Goal: Information Seeking & Learning: Learn about a topic

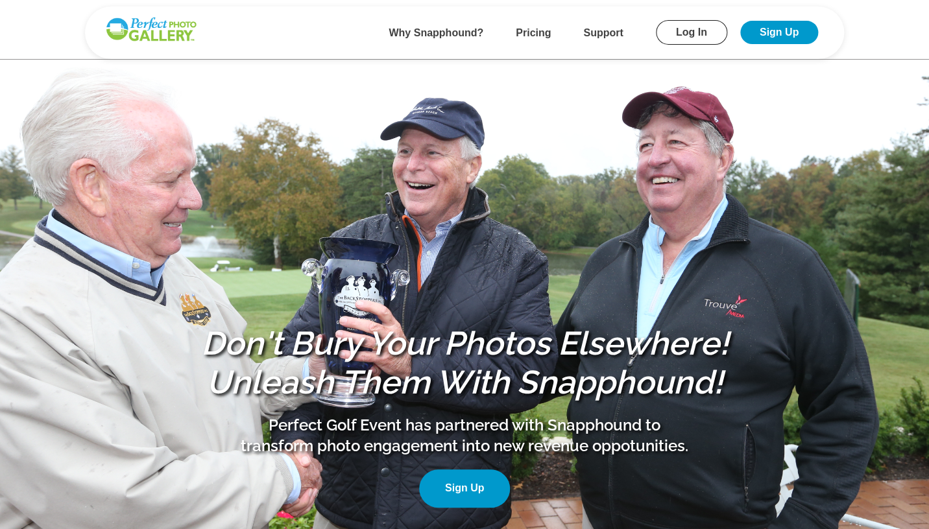
click at [682, 34] on link "Log In" at bounding box center [691, 32] width 71 height 25
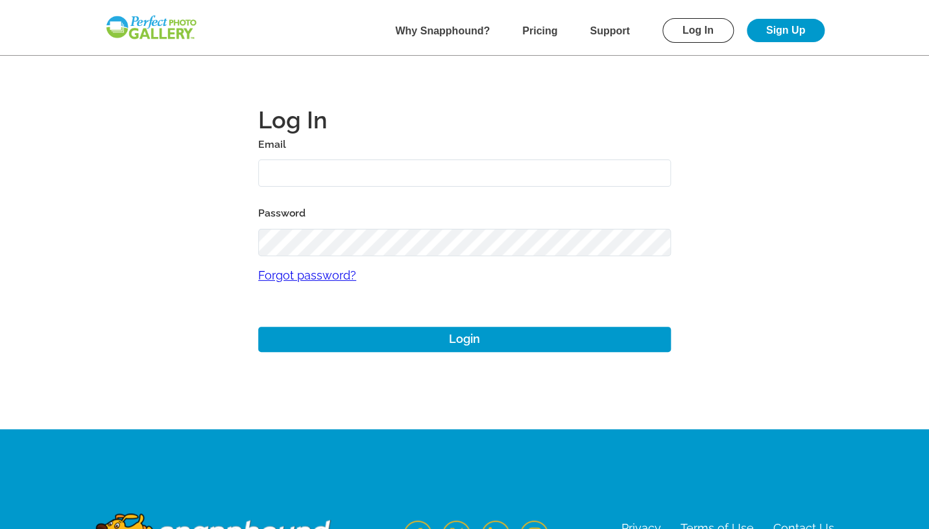
click at [400, 176] on input "text" at bounding box center [464, 174] width 413 height 28
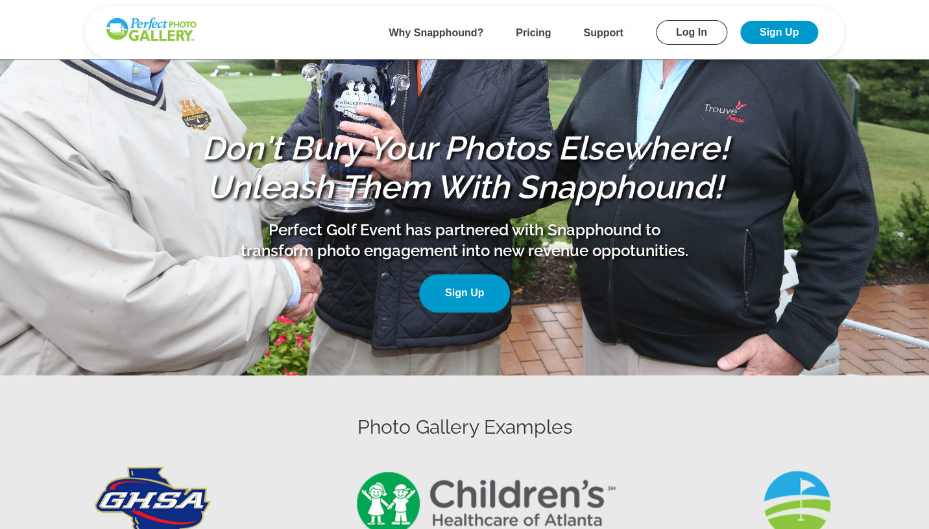
scroll to position [255, 0]
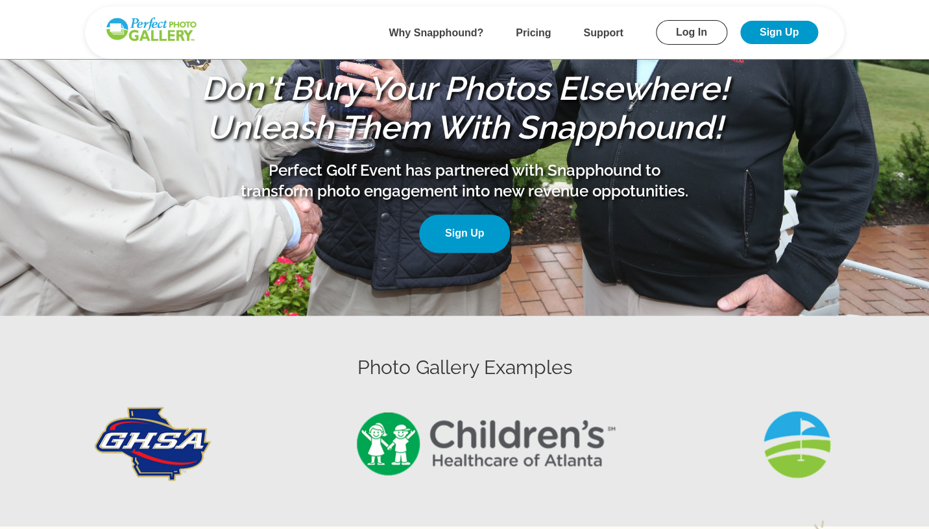
click at [477, 243] on link "Sign Up" at bounding box center [464, 234] width 91 height 38
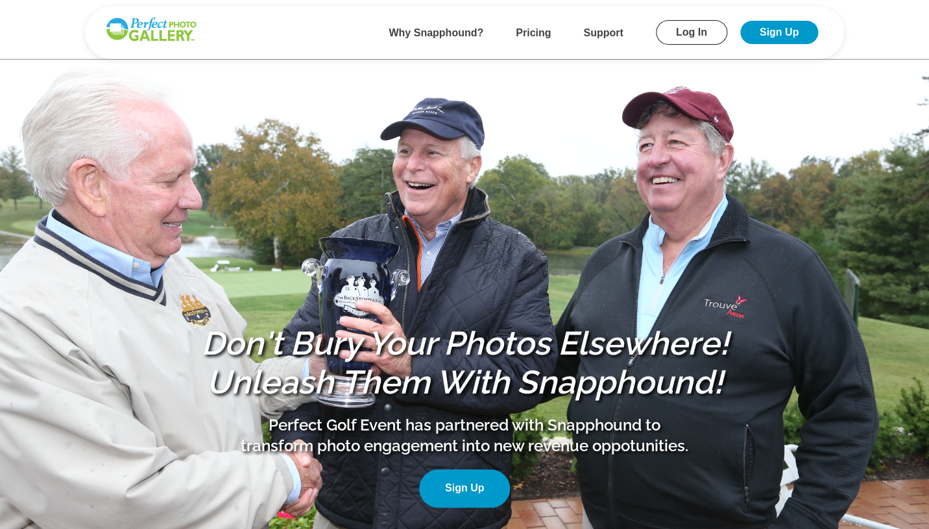
click at [531, 36] on b "Pricing" at bounding box center [533, 32] width 35 height 11
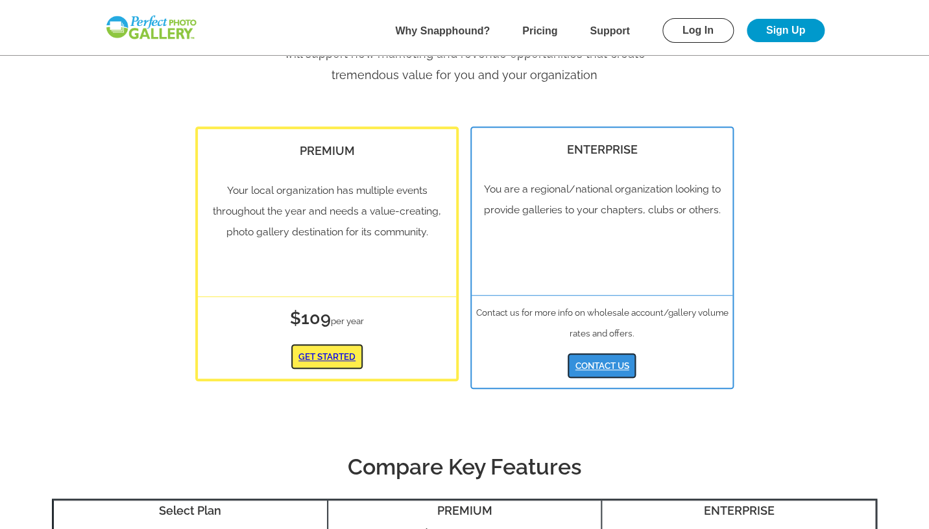
scroll to position [106, 0]
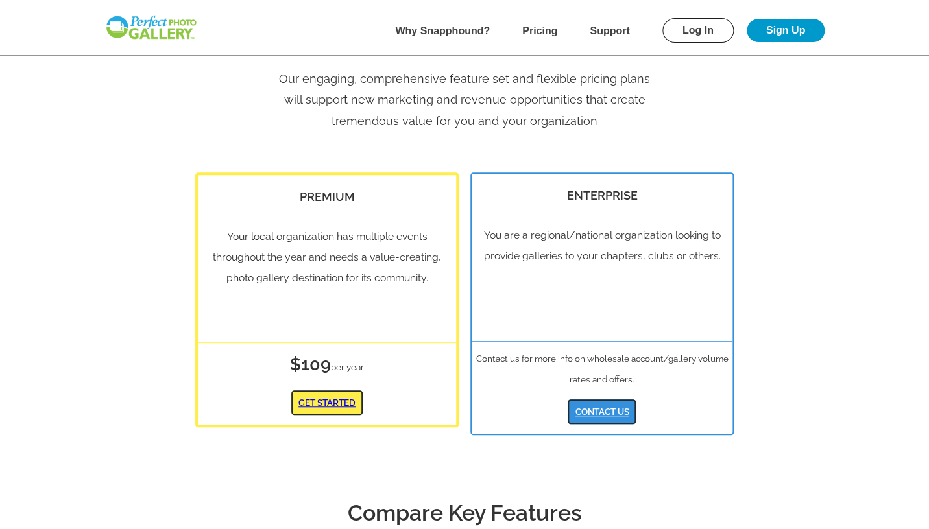
click at [825, 196] on div "PREMIUM Your local organization has multiple events throughout the year and nee…" at bounding box center [464, 307] width 825 height 280
